Goal: Information Seeking & Learning: Learn about a topic

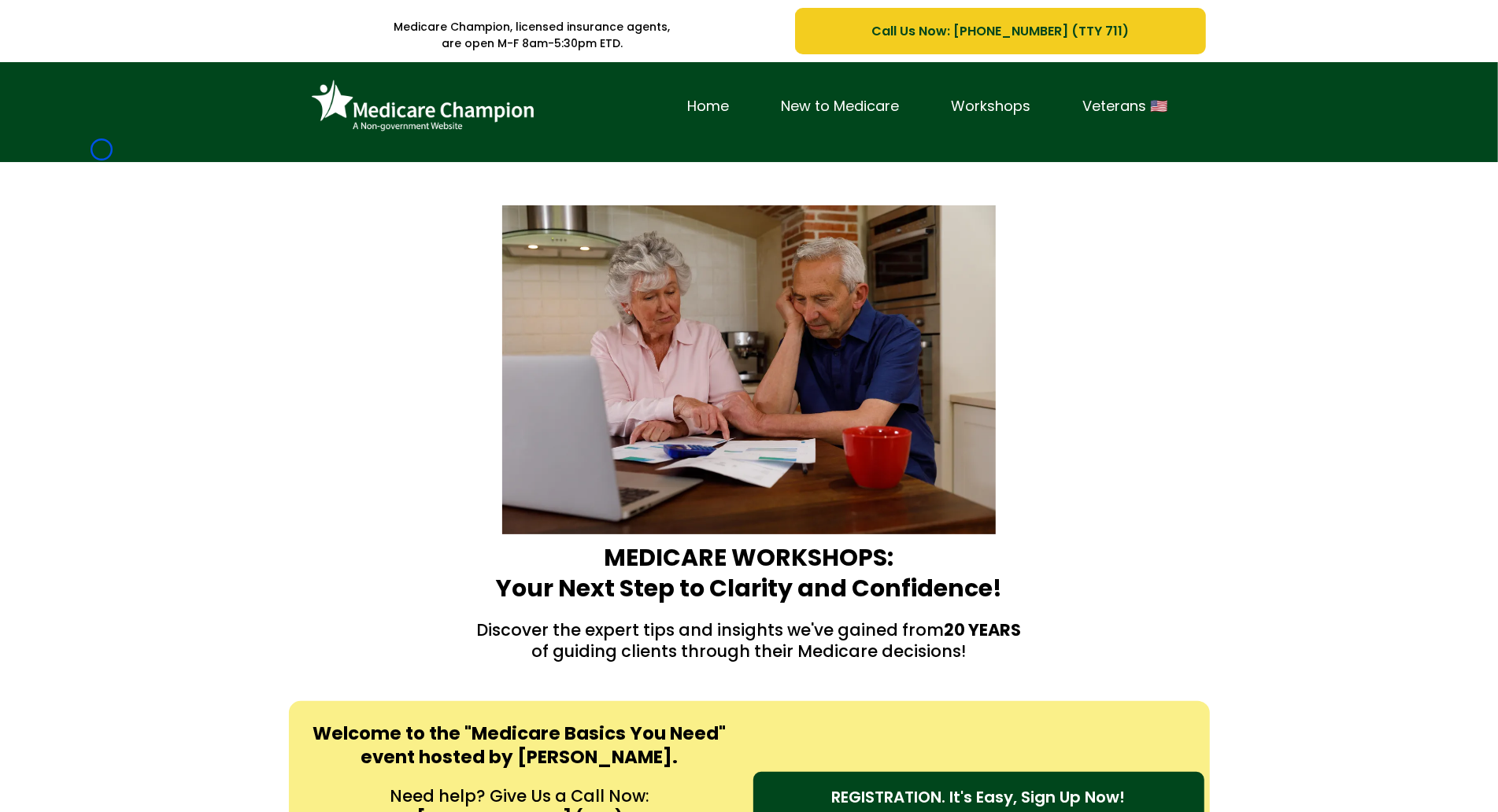
click at [102, 150] on div "Home New to Medicare Workshops Veterans 🇺🇸" at bounding box center [749, 112] width 1498 height 100
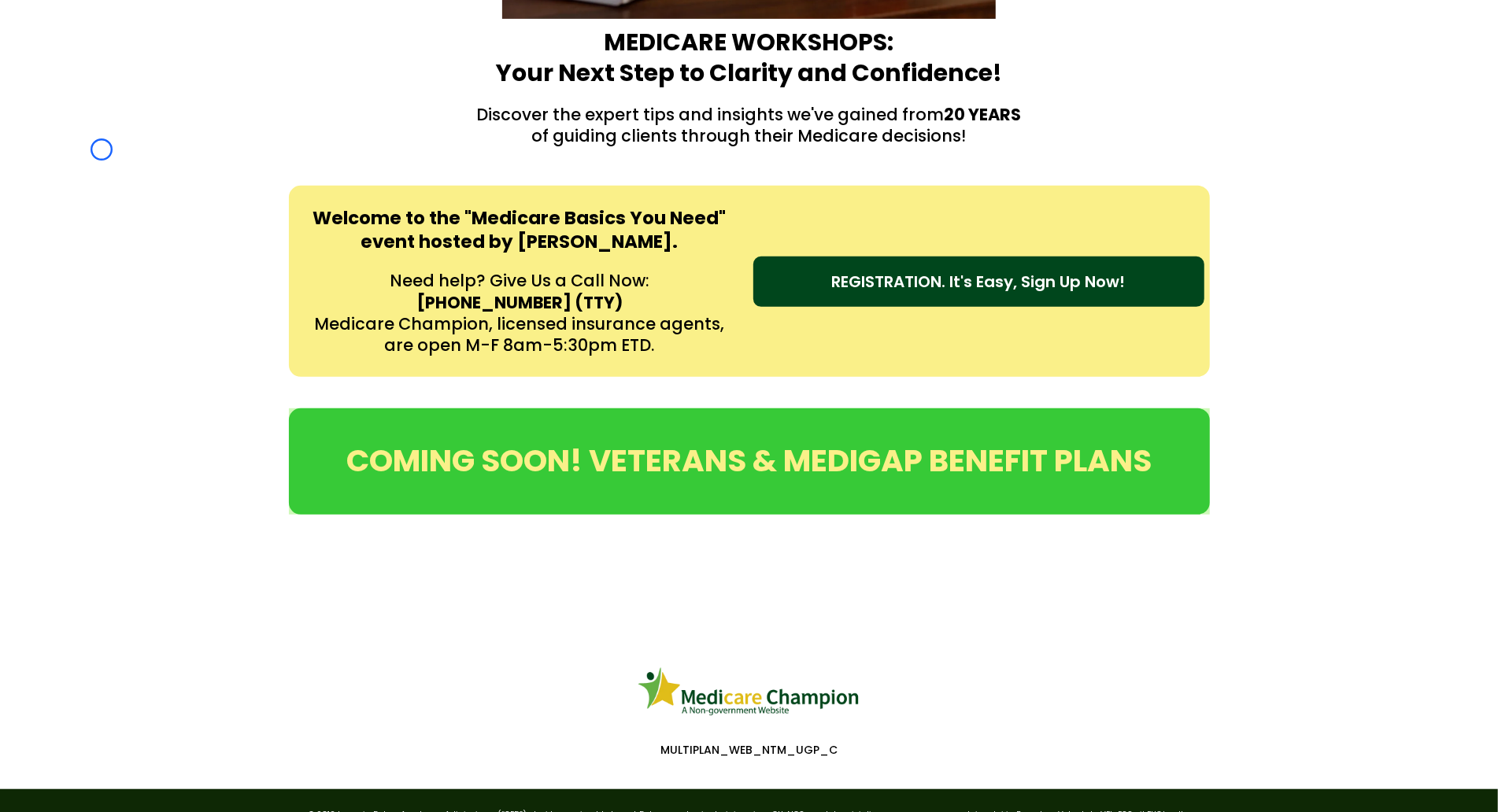
scroll to position [616, 0]
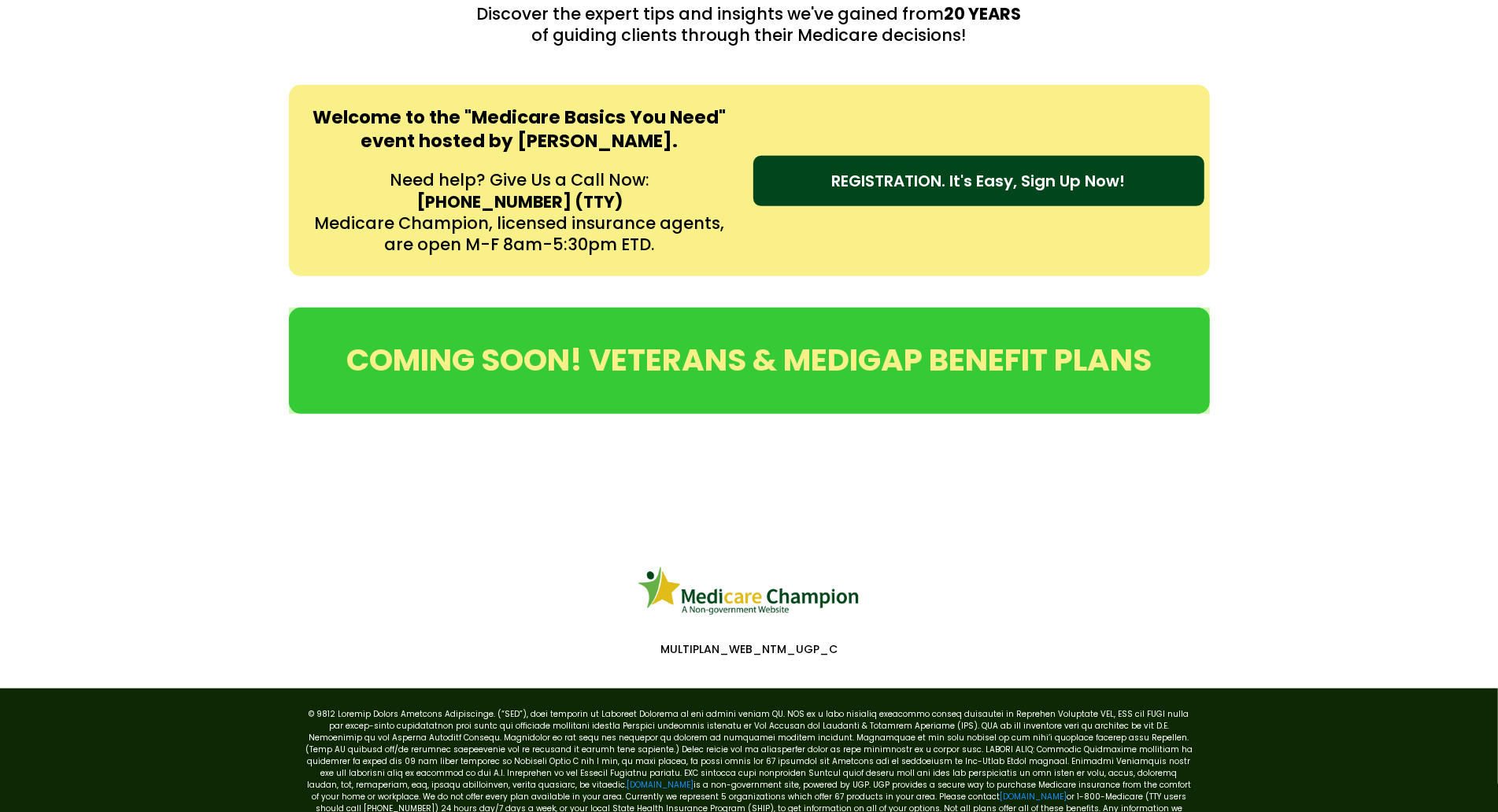
click at [102, 150] on div "Welcome to the "Medicare Basics You Need" event hosted by [PERSON_NAME]. Need h…" at bounding box center [749, 180] width 1498 height 223
click at [144, 124] on div "Welcome to the "Medicare Basics You Need" event hosted by [PERSON_NAME]. Need h…" at bounding box center [749, 180] width 1498 height 223
click at [125, 92] on div "Welcome to the "Medicare Basics You Need" event hosted by [PERSON_NAME]. Need h…" at bounding box center [749, 180] width 1498 height 223
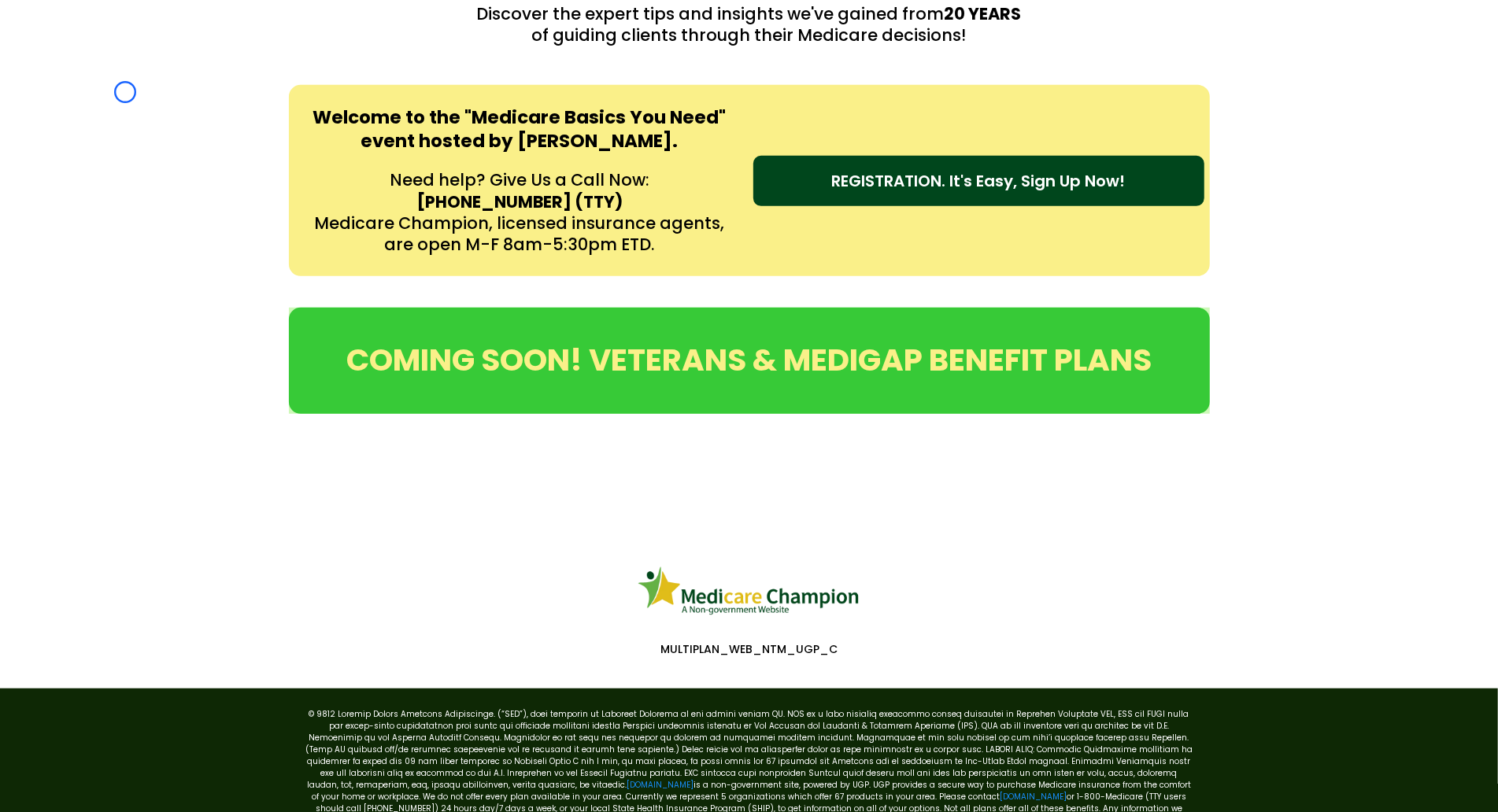
scroll to position [0, 0]
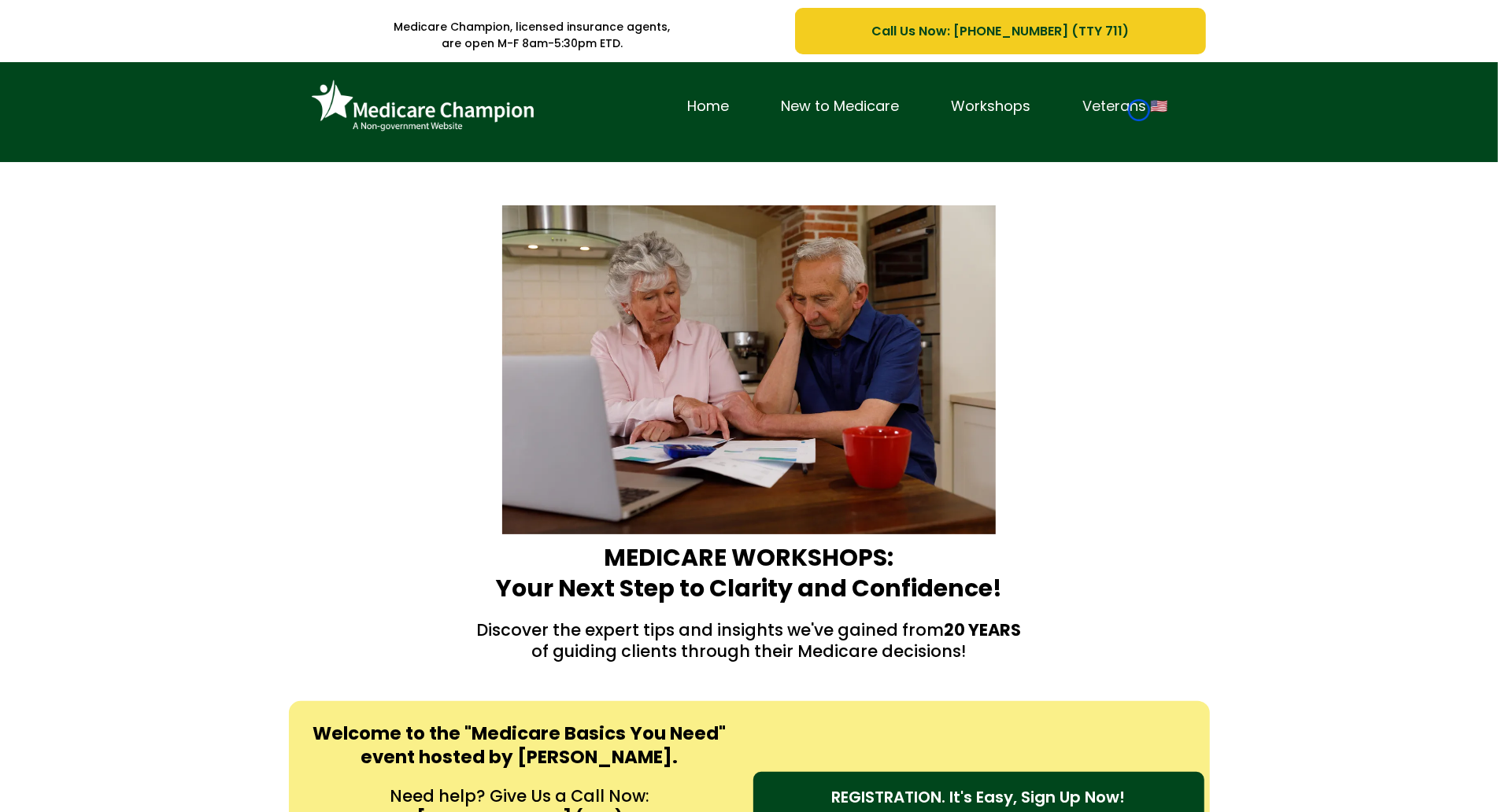
click at [1139, 110] on link "Veterans 🇺🇸" at bounding box center [1126, 106] width 137 height 24
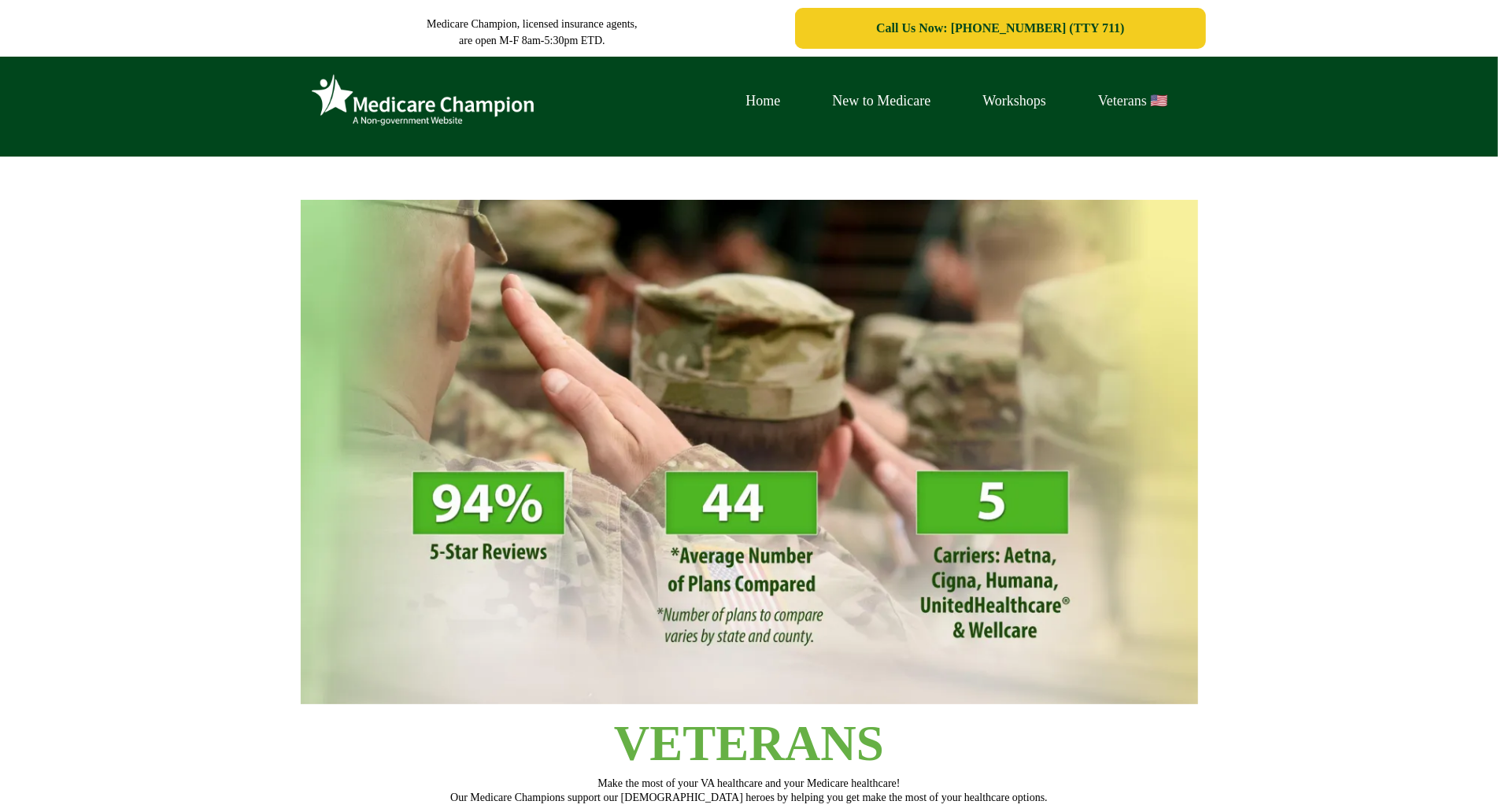
click at [1139, 110] on link "Veterans 🇺🇸" at bounding box center [1133, 101] width 121 height 24
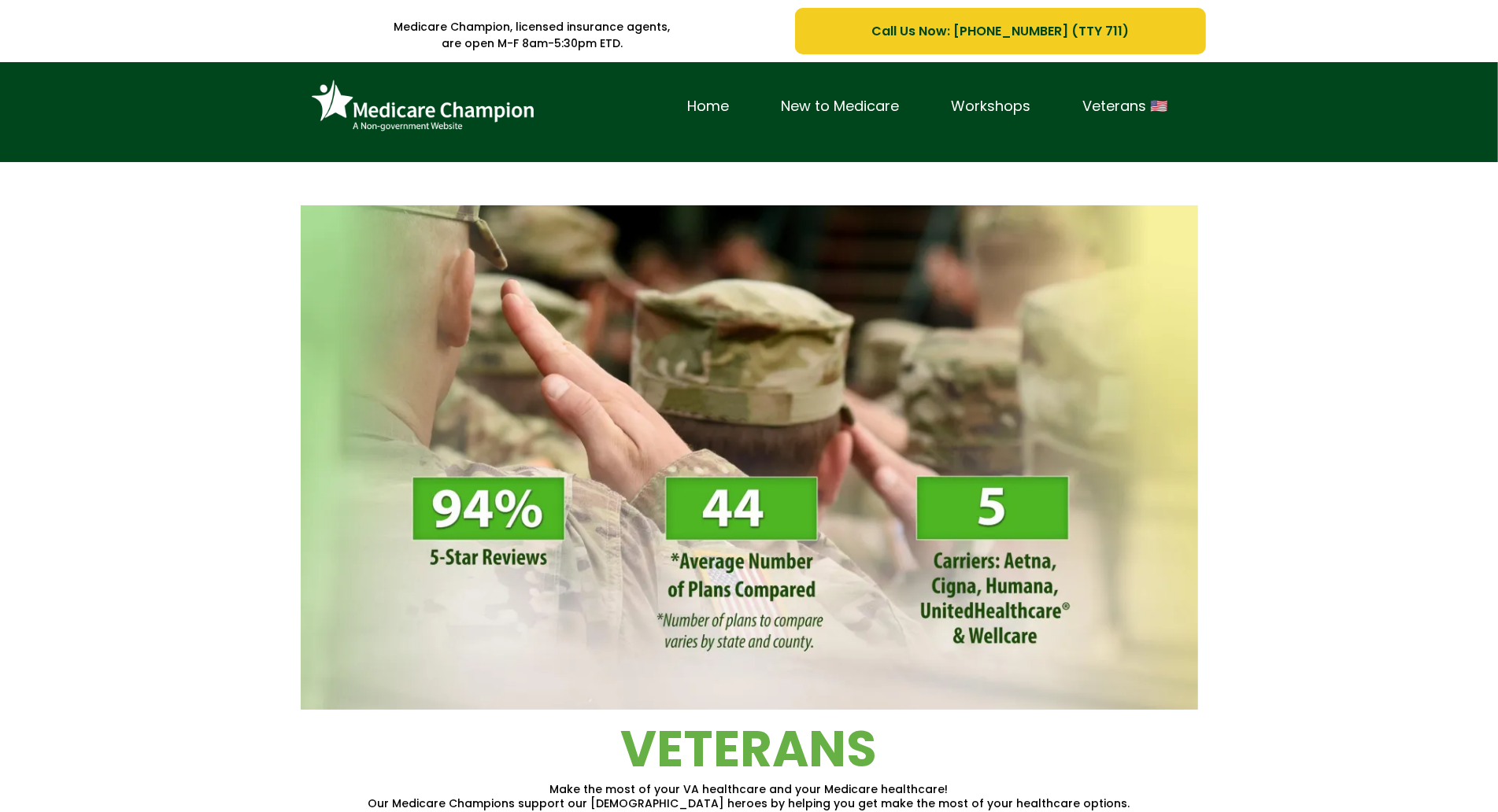
click at [146, 125] on div "Home New to Medicare Workshops Veterans 🇺🇸" at bounding box center [749, 112] width 1498 height 100
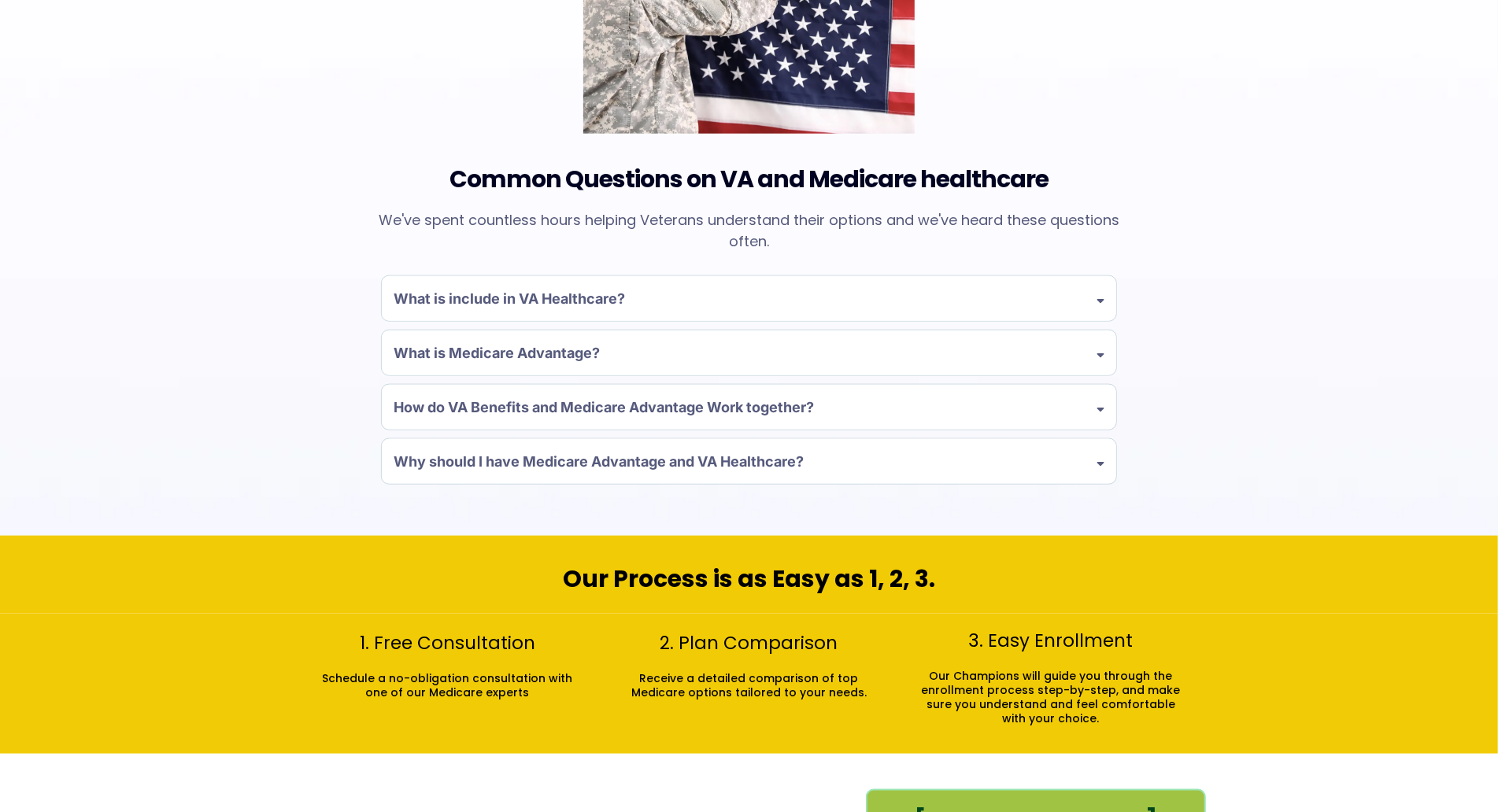
scroll to position [1425, 0]
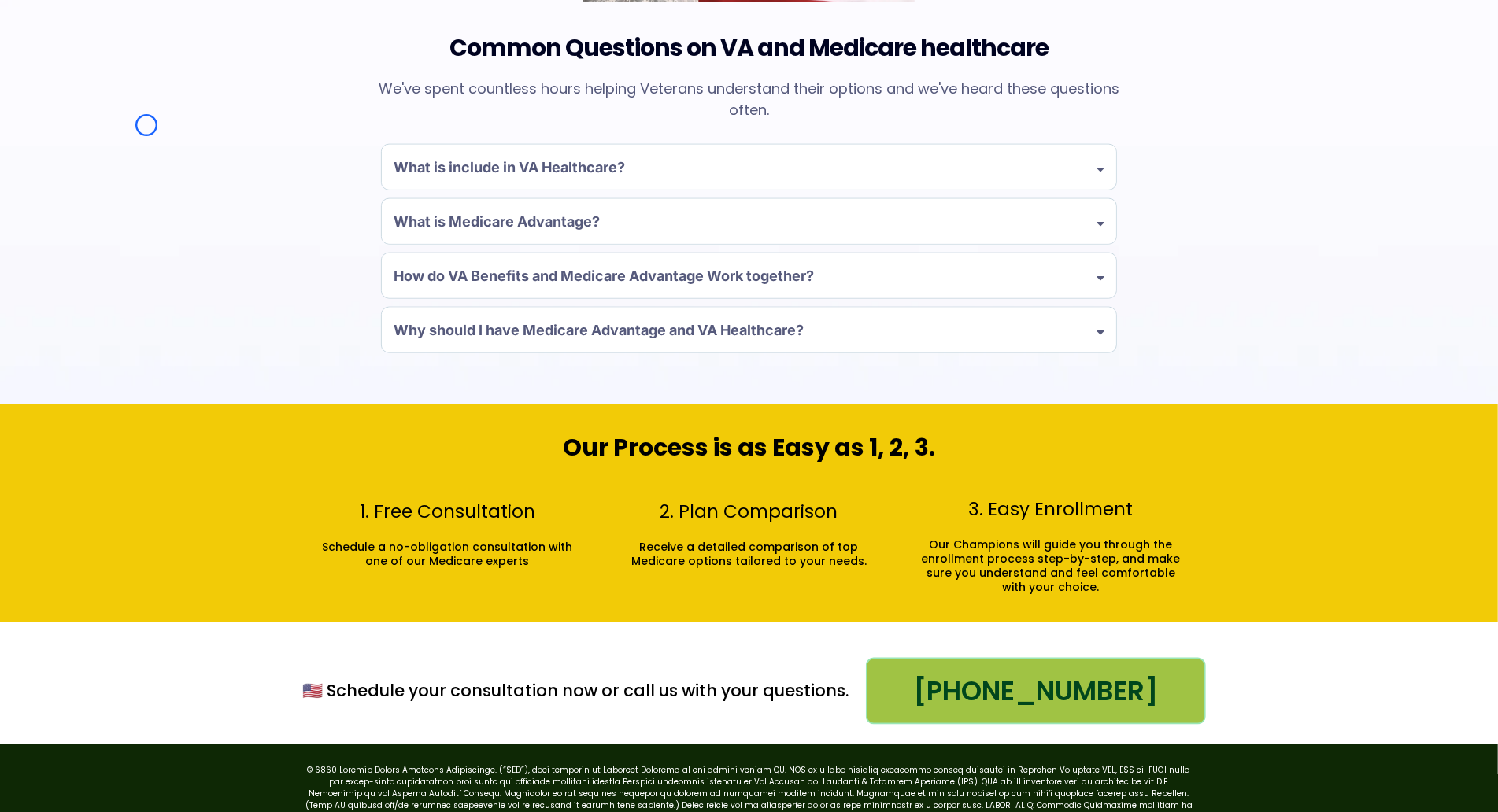
click at [146, 125] on div "Common Questions on VA and Medicare healthcare We've spent countless hours help…" at bounding box center [749, 69] width 1498 height 671
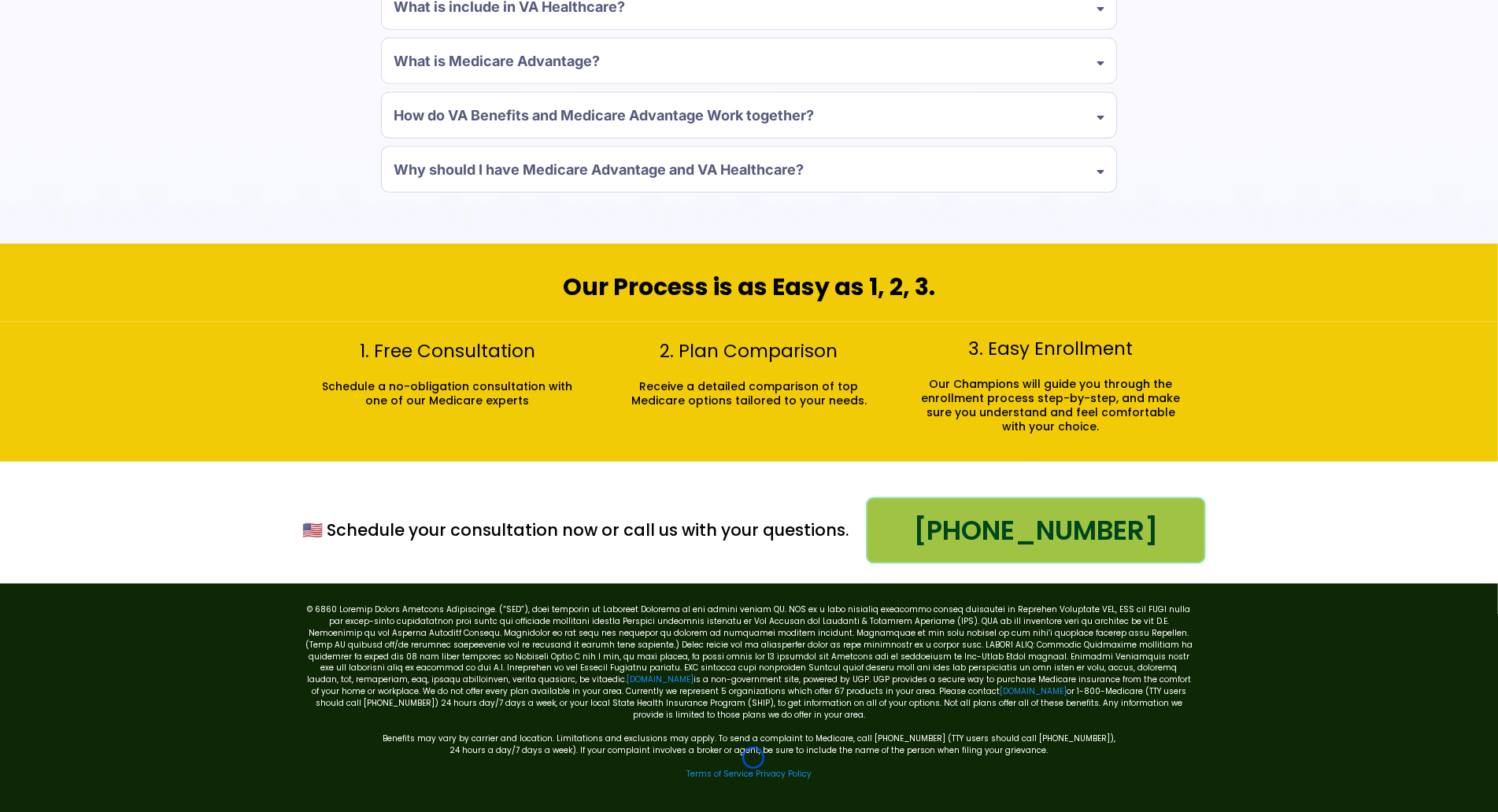
click at [753, 769] on p "Terms of Service Privacy Policy" at bounding box center [749, 774] width 889 height 12
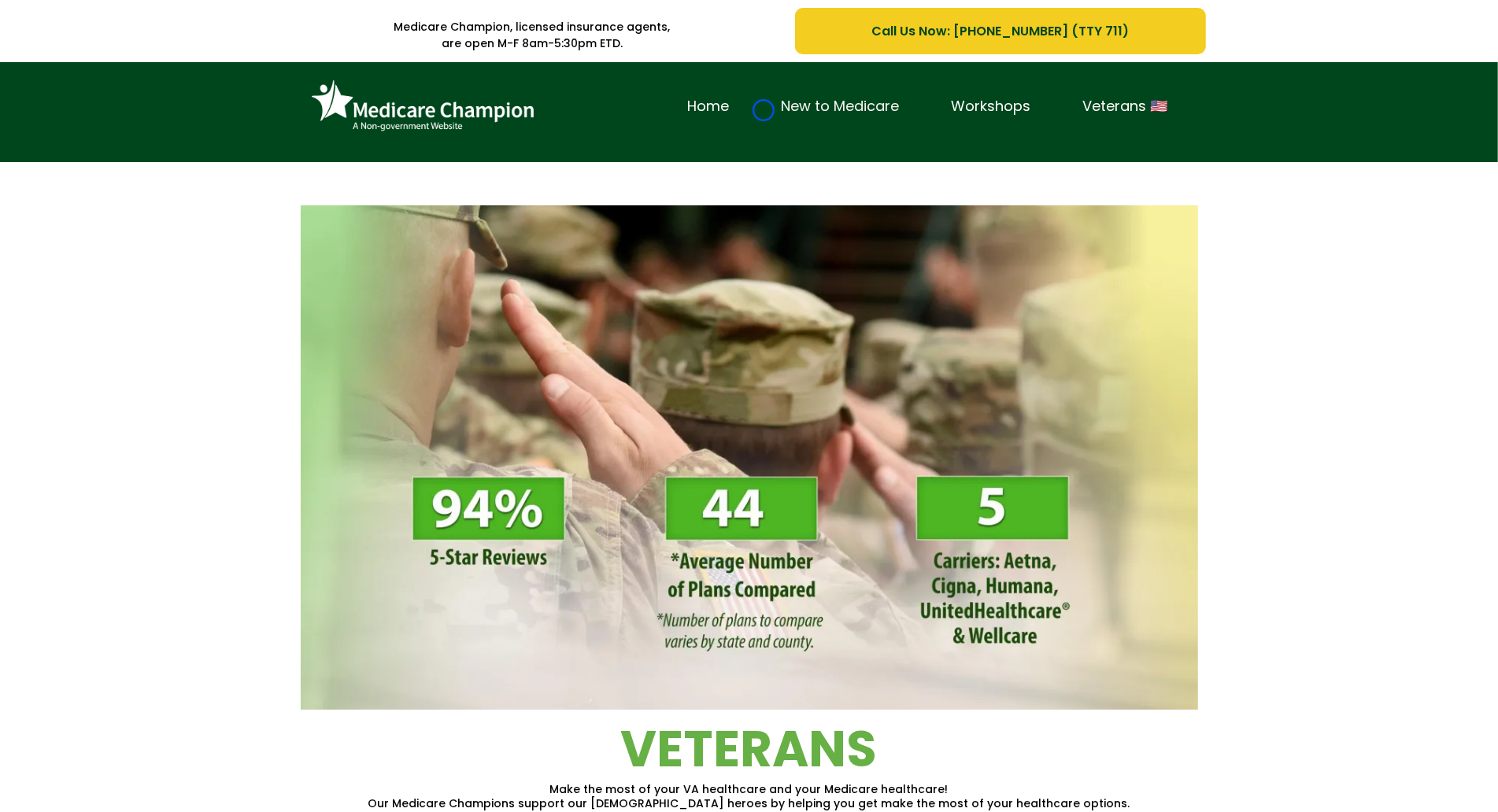
click at [763, 110] on link "New to Medicare" at bounding box center [841, 106] width 170 height 24
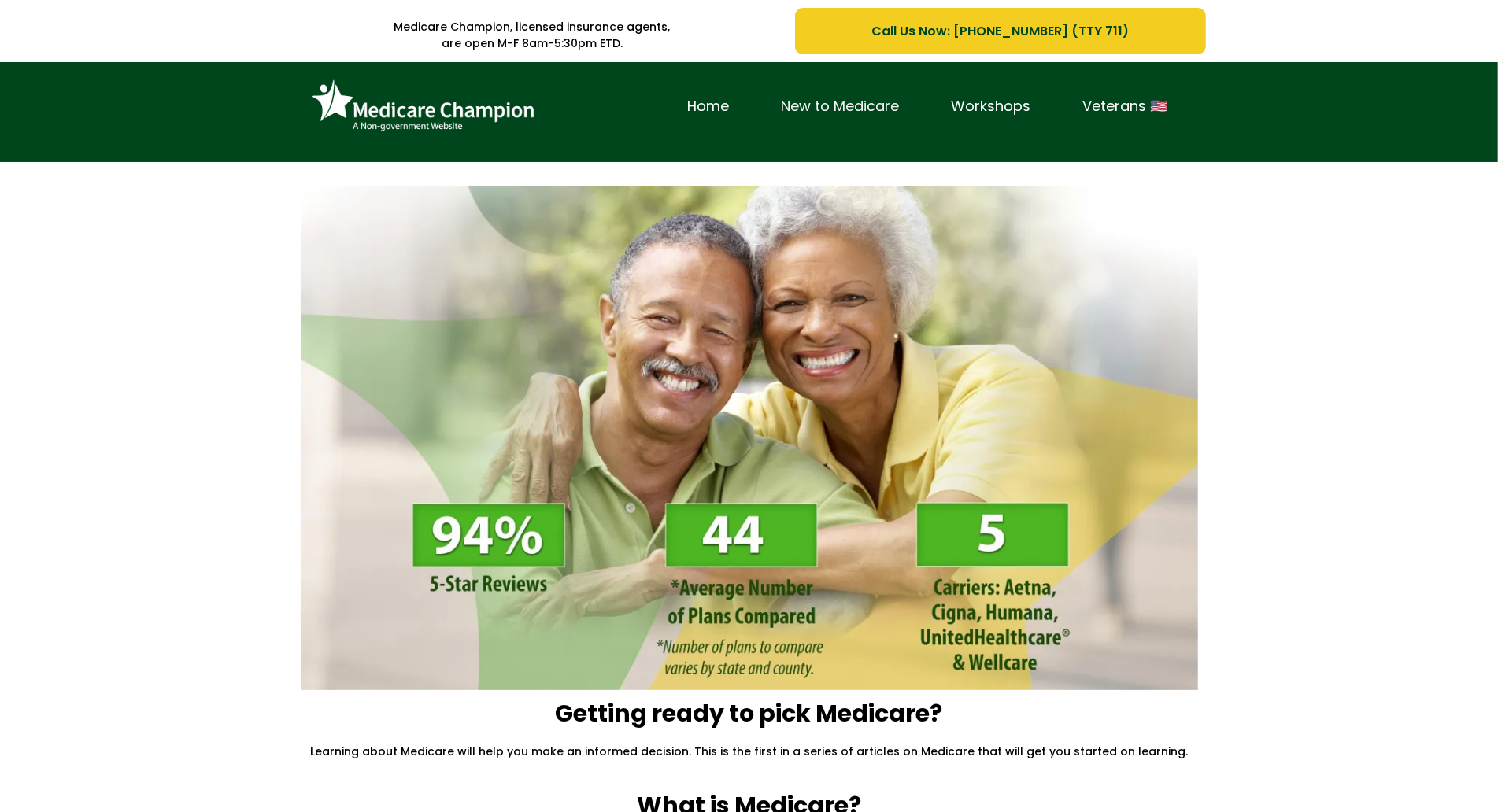
click at [763, 110] on link "New to Medicare" at bounding box center [841, 106] width 170 height 24
click at [97, 114] on div "Home New to Medicare Workshops Veterans 🇺🇸" at bounding box center [749, 112] width 1498 height 100
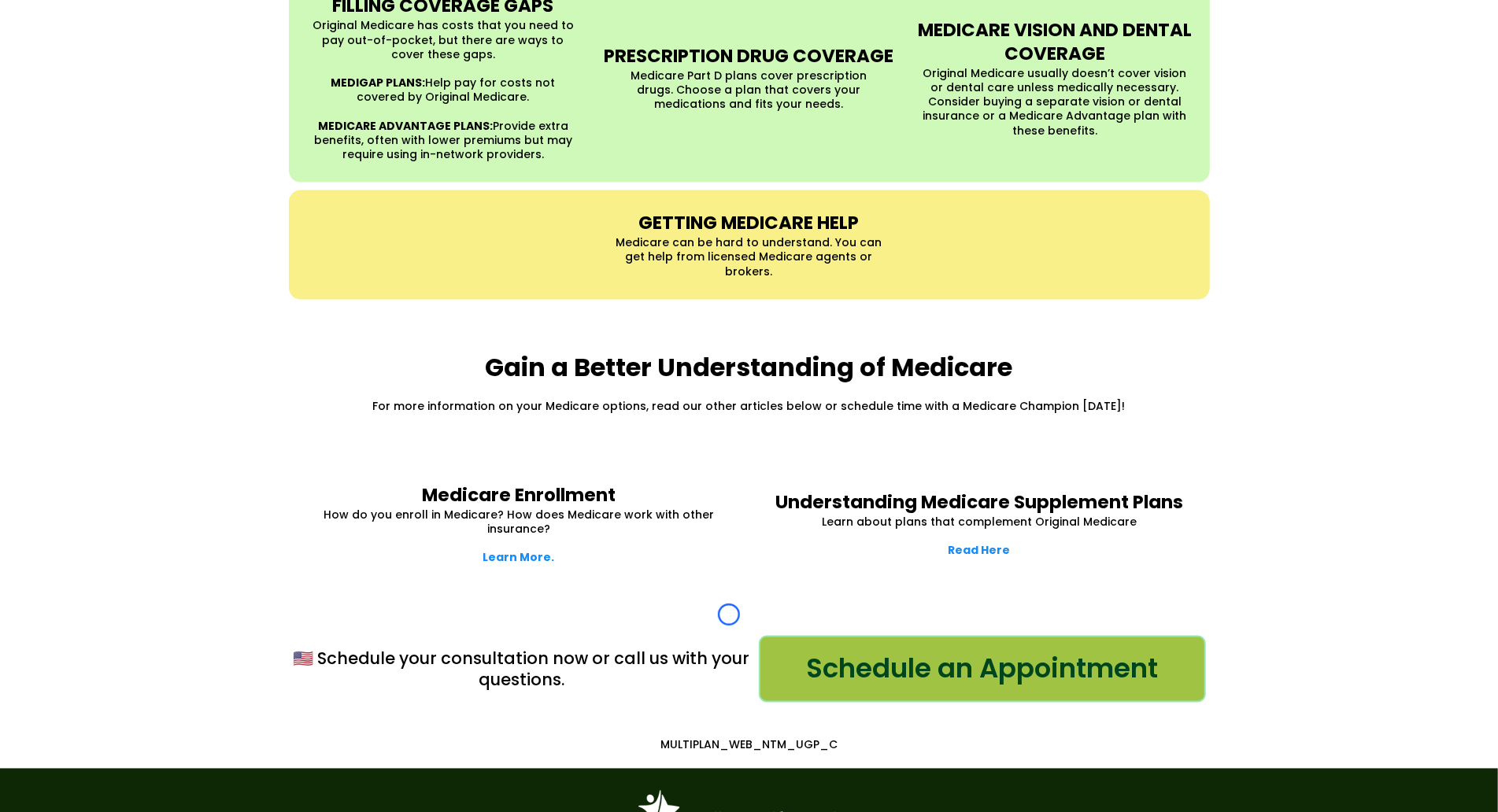
scroll to position [1842, 0]
